Goal: Navigation & Orientation: Find specific page/section

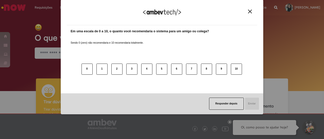
click at [16, 10] on div "Agradecemos seu feedback! Em uma escala de 0 a 10, o quanto você recomendaria o…" at bounding box center [162, 69] width 324 height 139
click at [251, 10] on img "Close" at bounding box center [250, 12] width 4 height 4
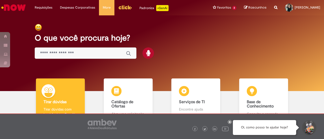
click at [11, 7] on img "Ir para a Homepage" at bounding box center [14, 8] width 26 height 10
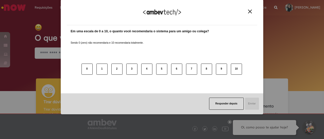
click at [250, 13] on img "Close" at bounding box center [250, 12] width 4 height 4
